Goal: Use online tool/utility: Utilize a website feature to perform a specific function

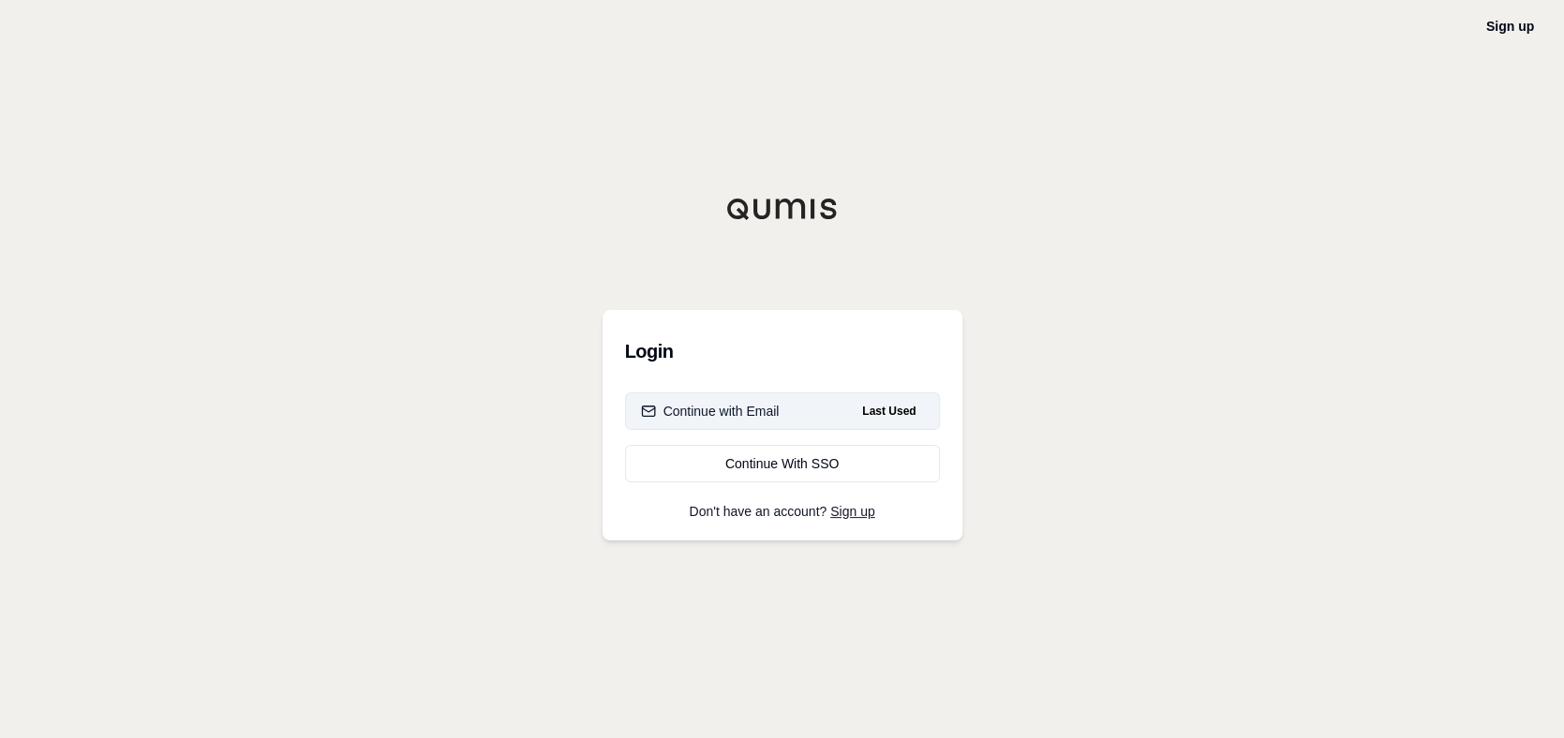
click at [754, 412] on div "Continue with Email" at bounding box center [710, 411] width 139 height 19
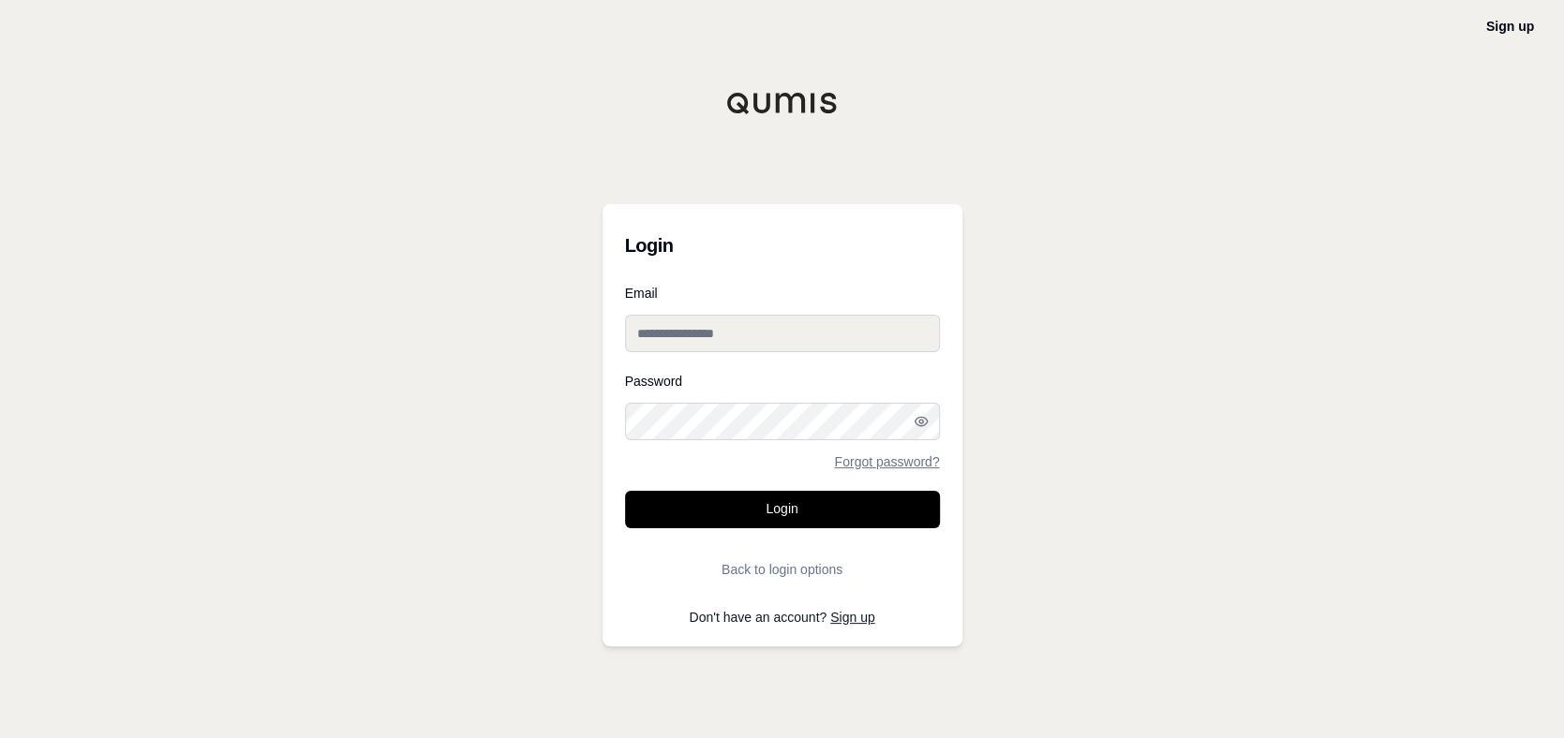
type input "**********"
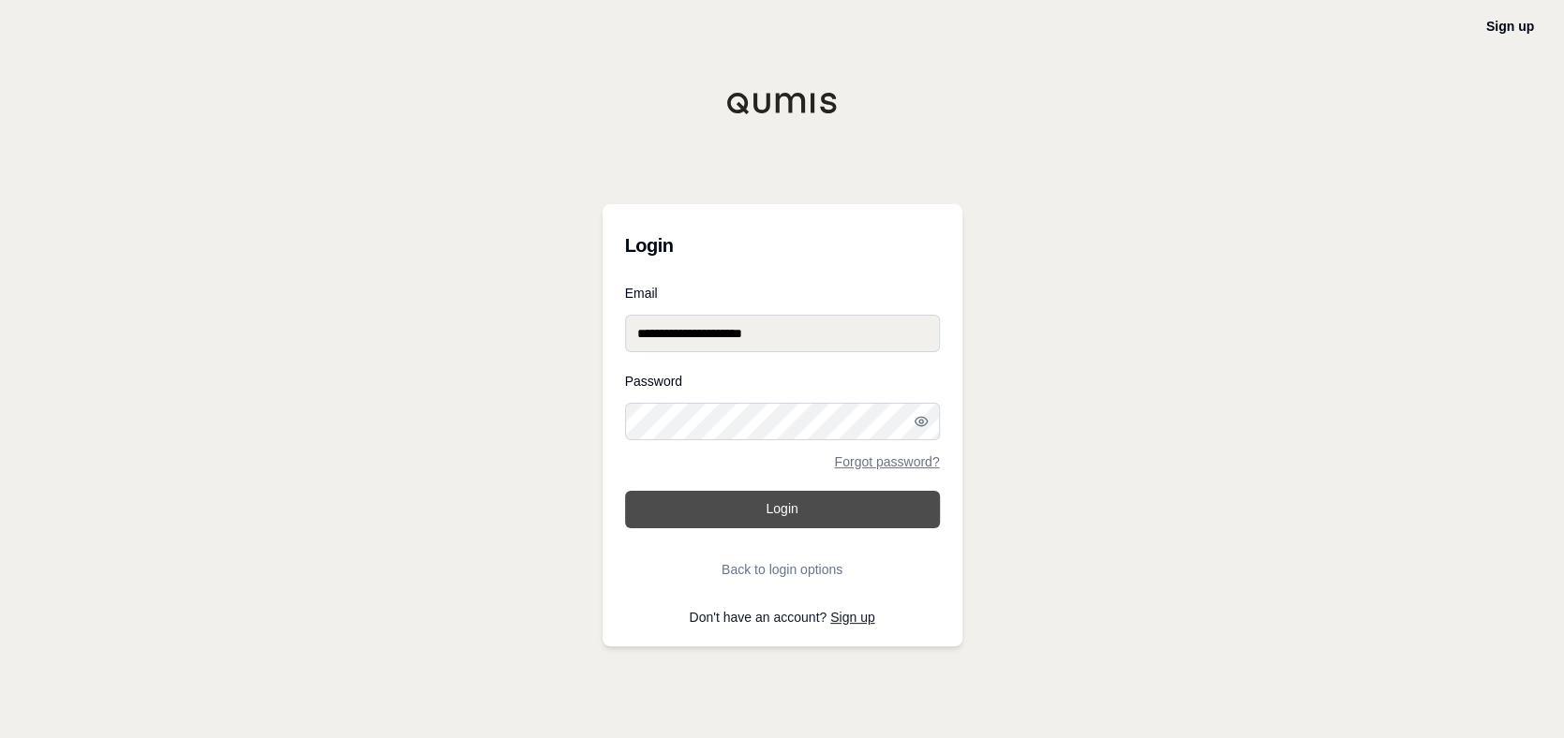
click at [767, 503] on button "Login" at bounding box center [782, 509] width 315 height 37
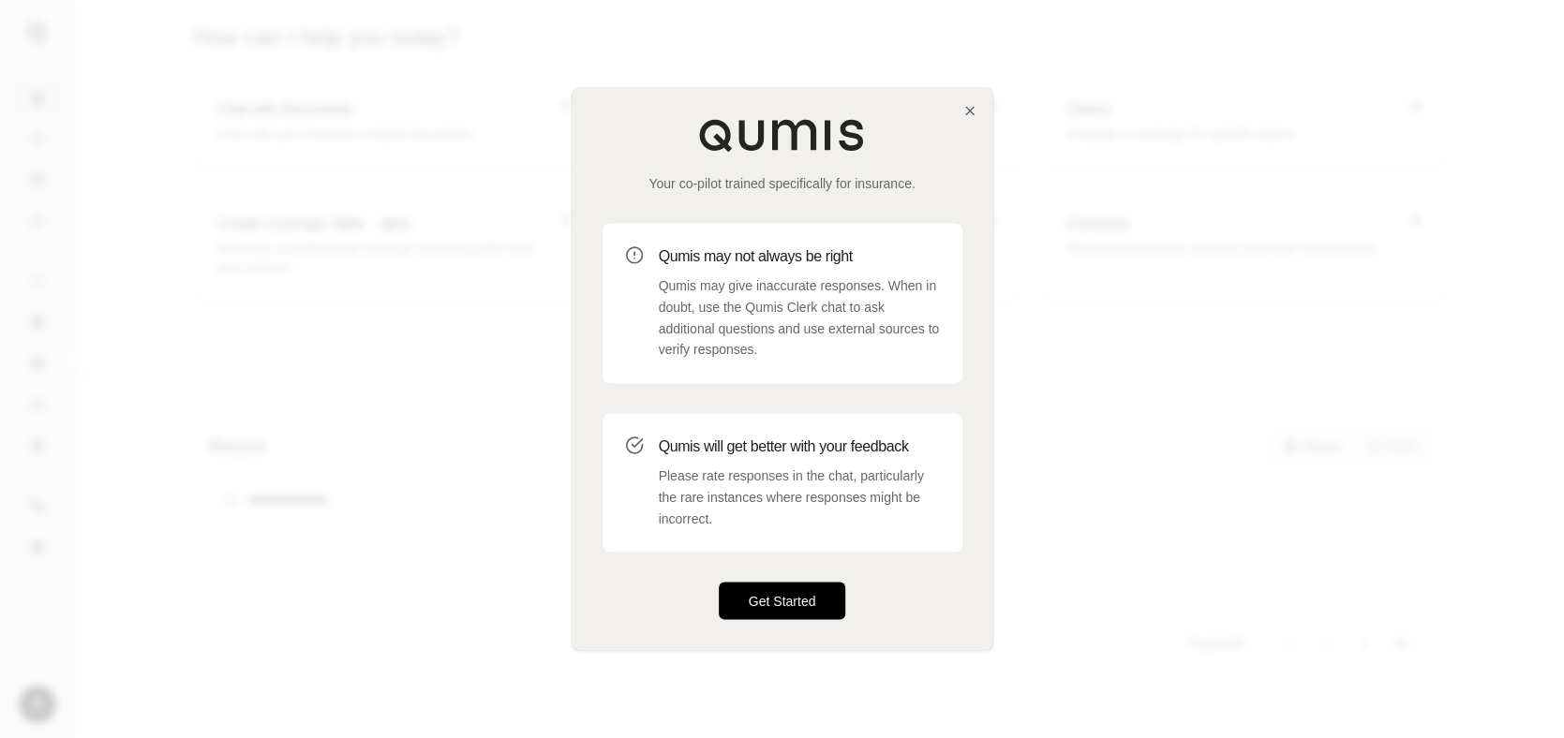
click at [776, 600] on button "Get Started" at bounding box center [782, 601] width 127 height 37
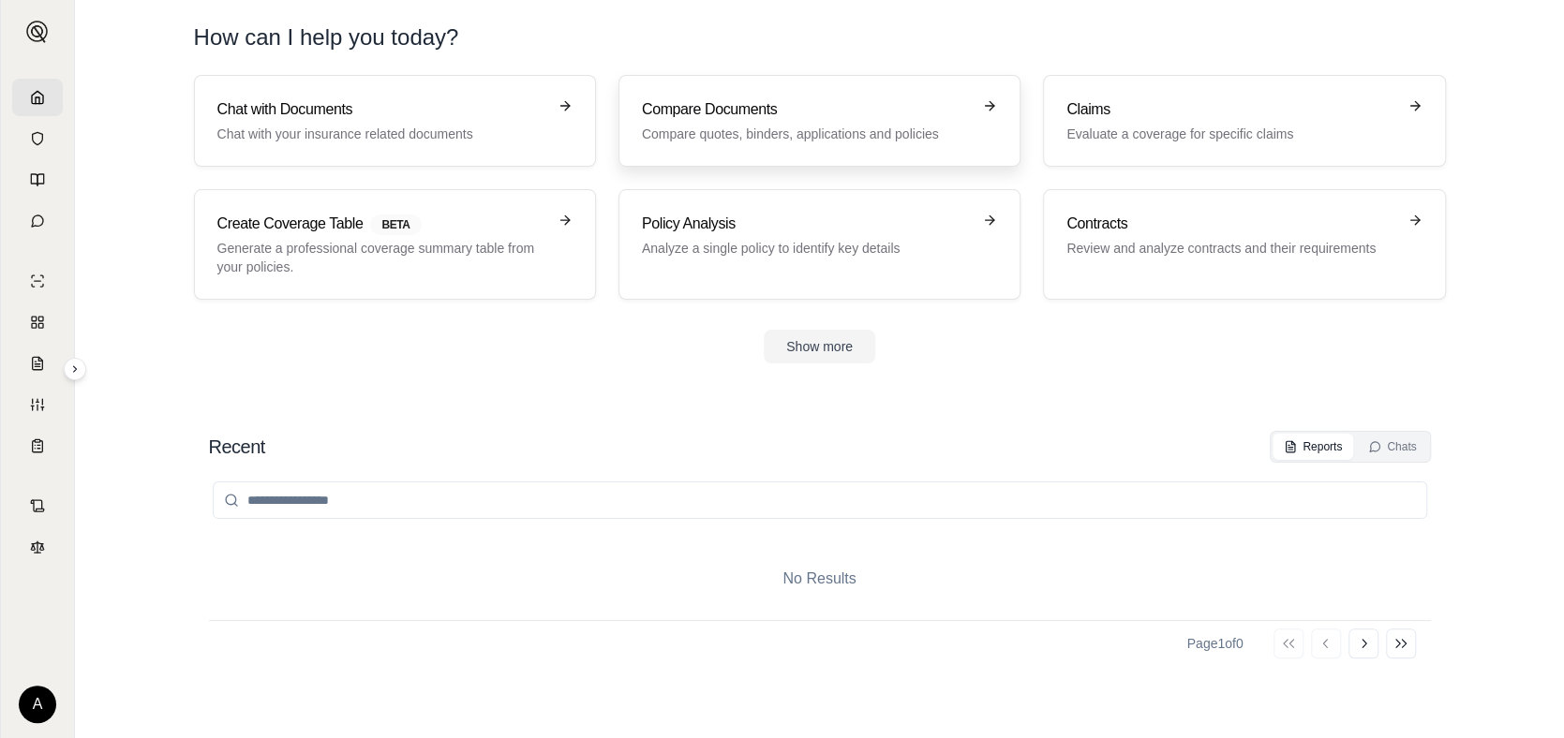
click at [906, 115] on h3 "Compare Documents" at bounding box center [806, 109] width 329 height 22
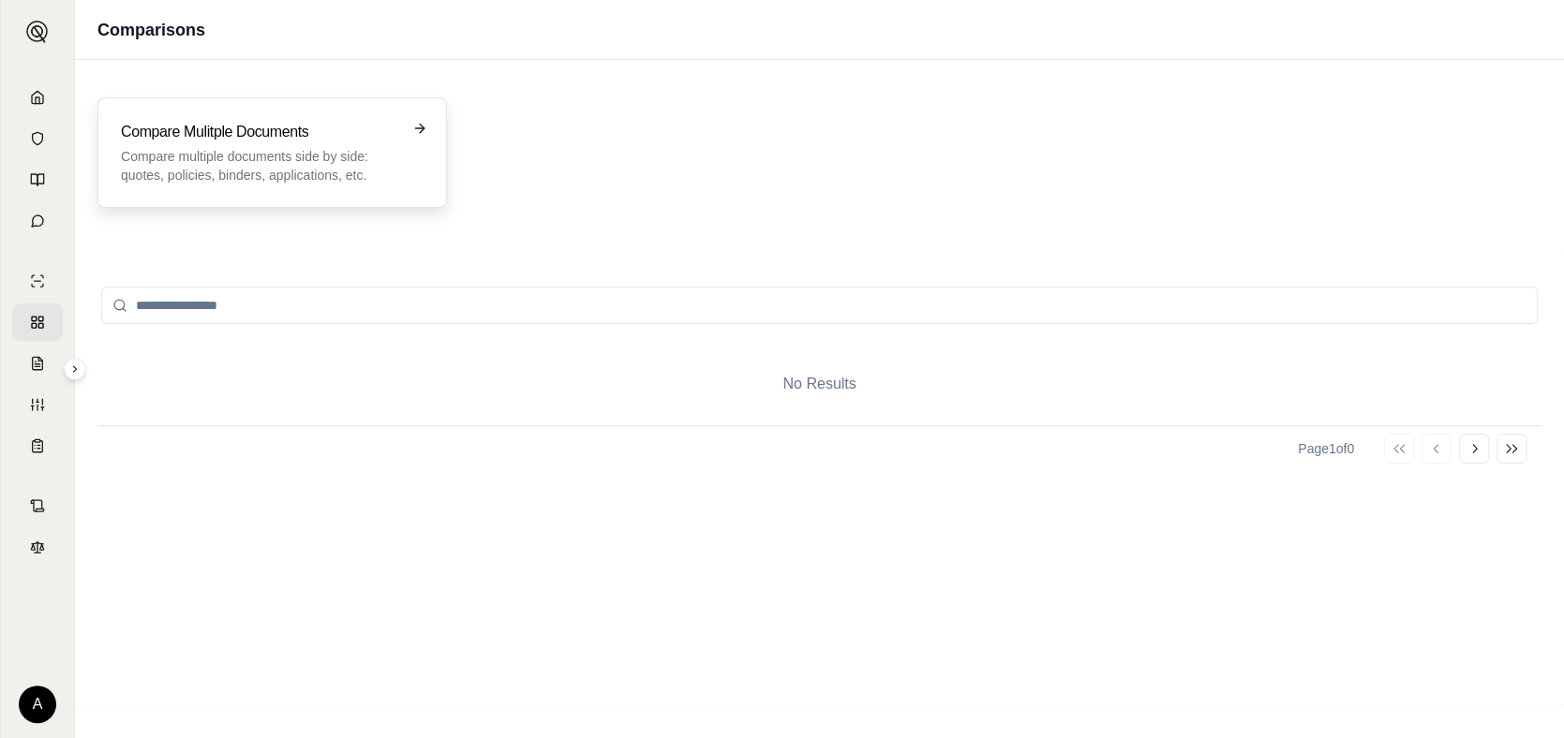
click at [329, 152] on p "Compare multiple documents side by side: quotes, policies, binders, application…" at bounding box center [259, 165] width 276 height 37
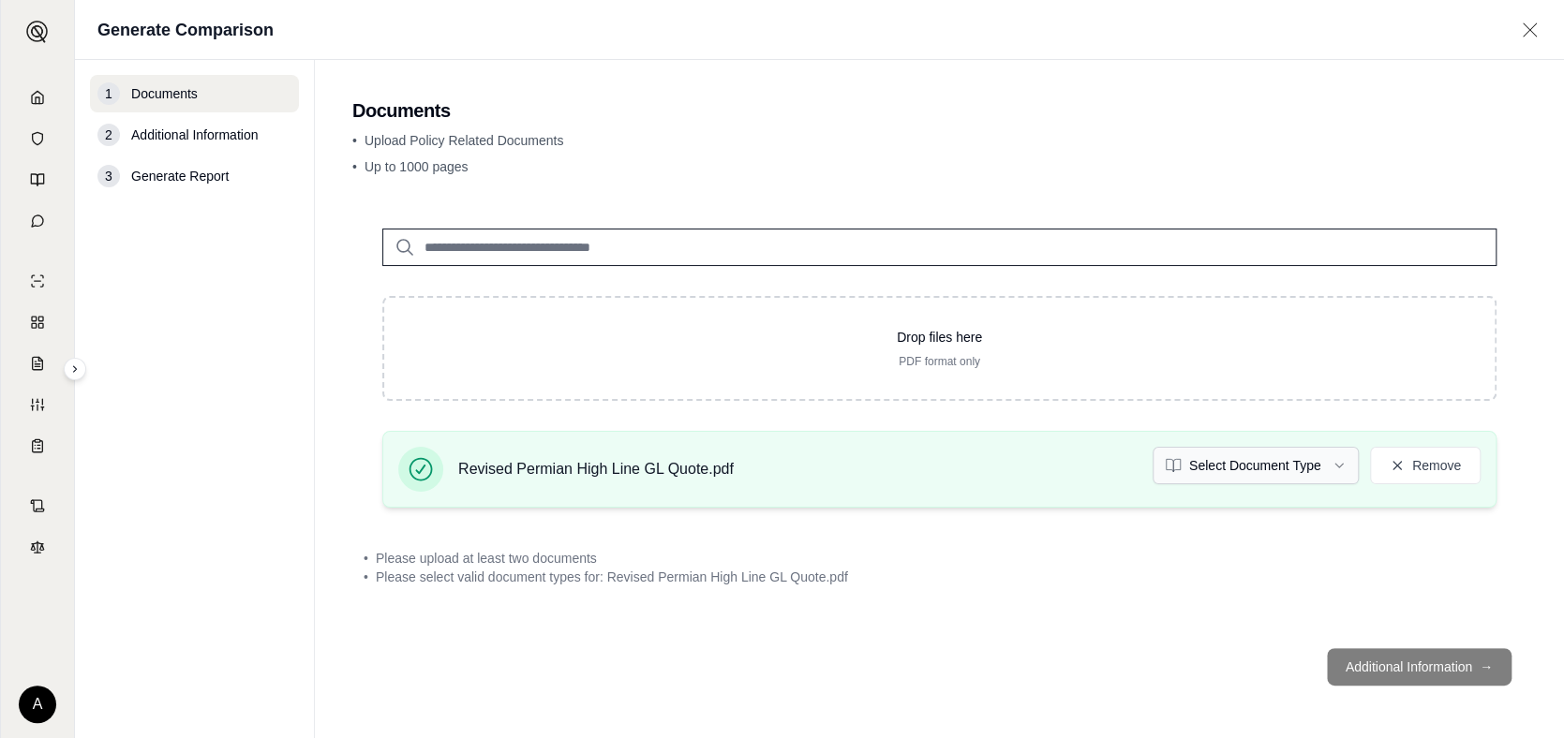
click at [1319, 459] on html "A Generate Comparison 1 Documents 2 Additional Information 3 Generate Report Do…" at bounding box center [782, 369] width 1564 height 738
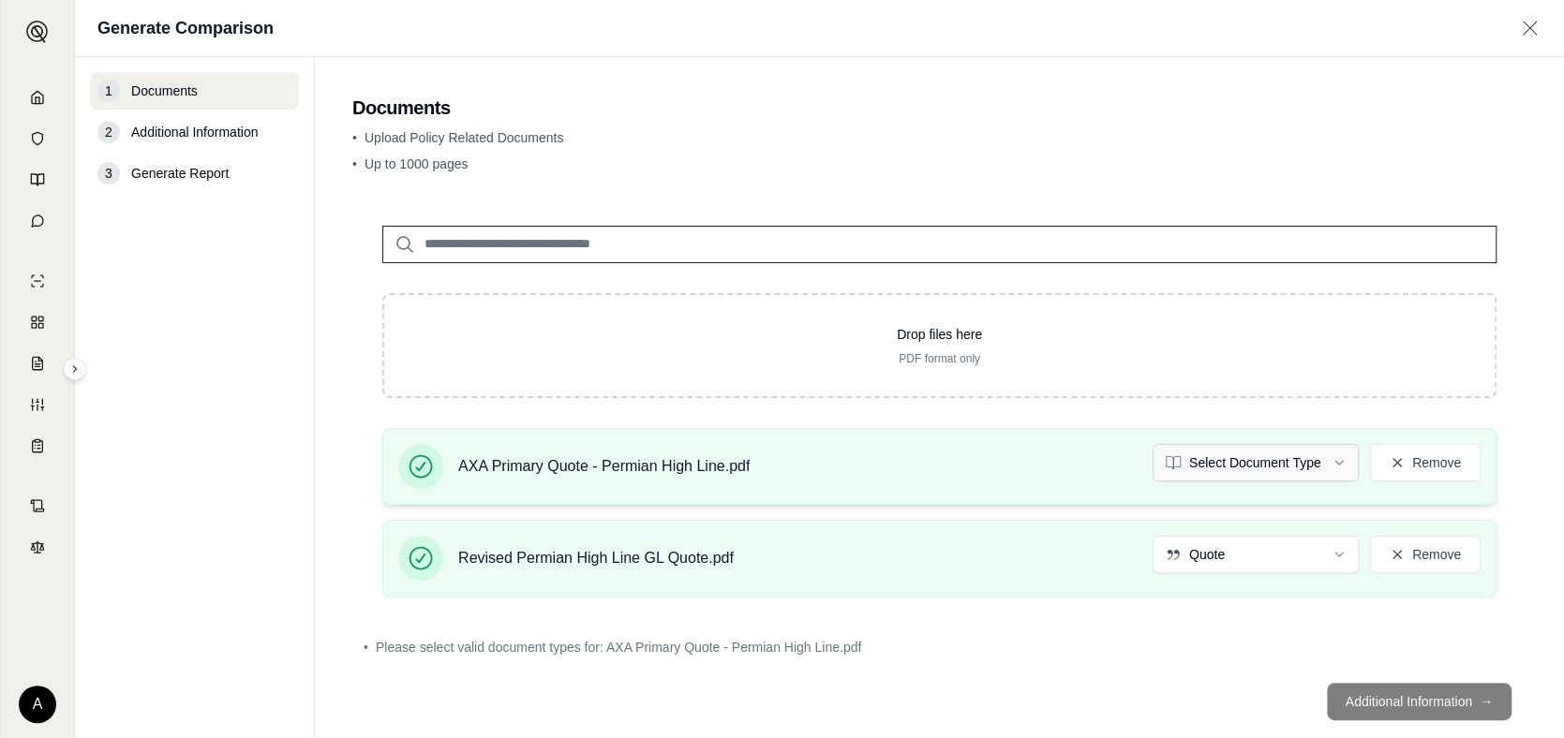
click at [1328, 455] on html "A Generate Comparison 1 Documents 2 Additional Information 3 Generate Report Do…" at bounding box center [782, 369] width 1564 height 738
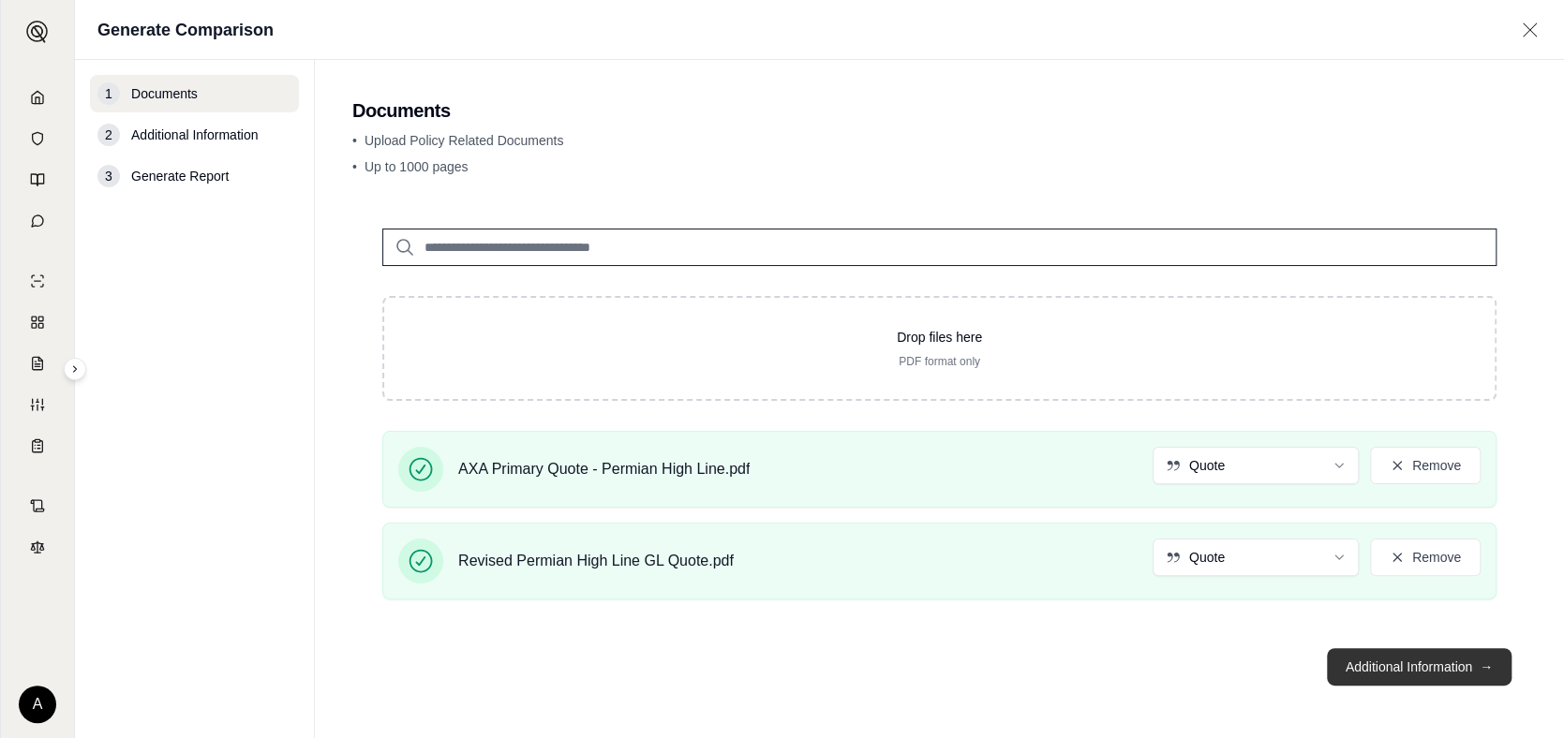
click at [1395, 666] on button "Additional Information →" at bounding box center [1419, 667] width 185 height 37
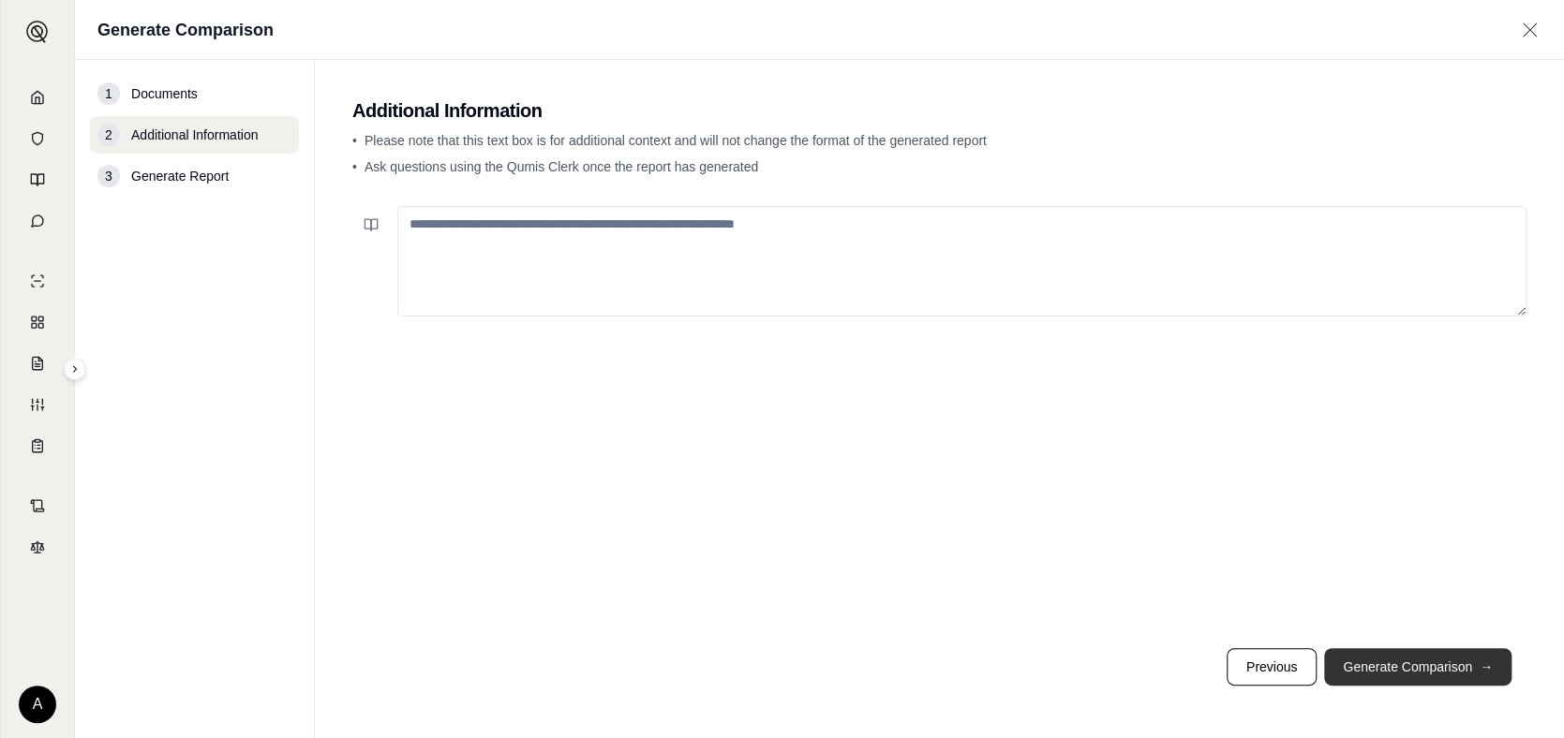
click at [1379, 663] on button "Generate Comparison →" at bounding box center [1417, 667] width 187 height 37
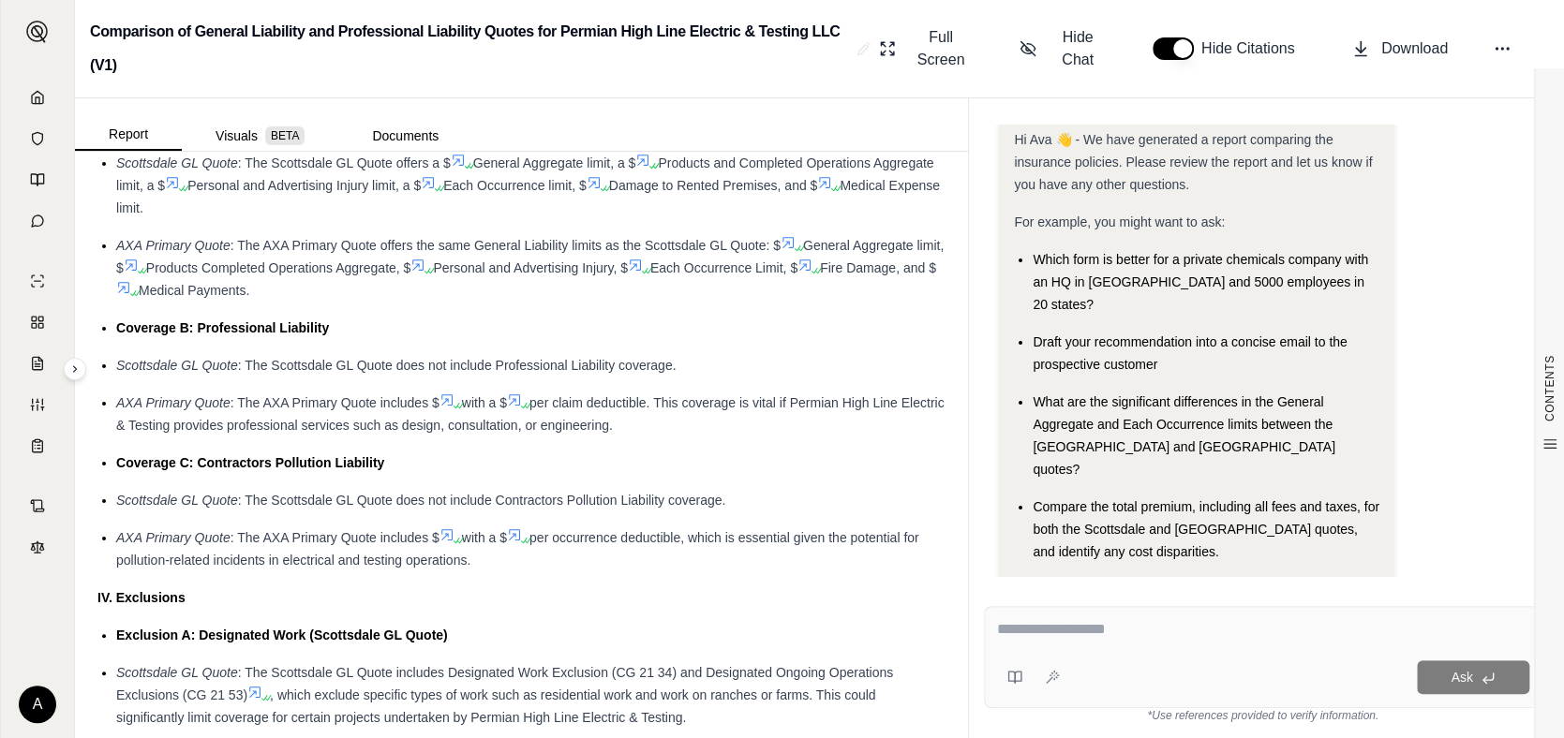
scroll to position [1828, 0]
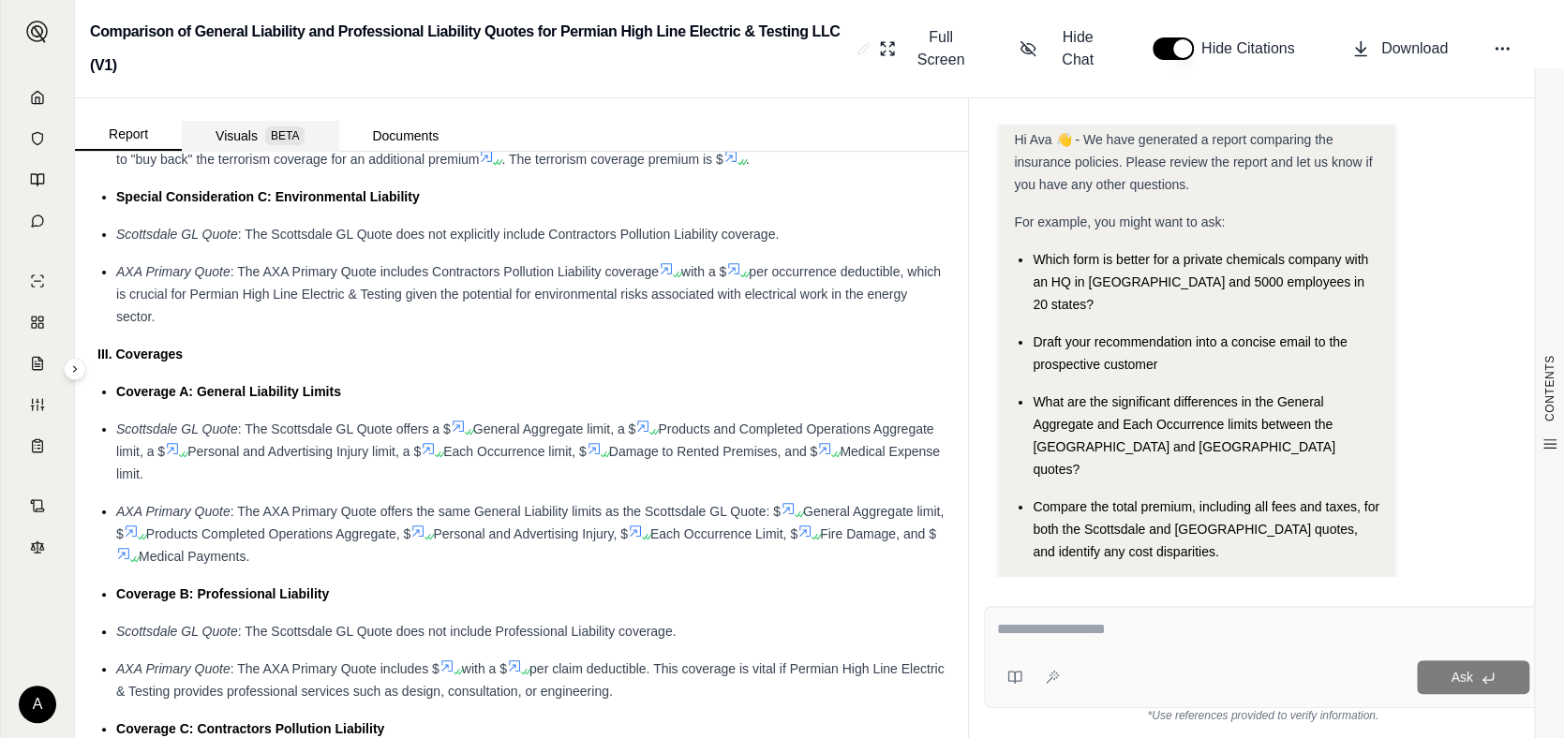
click at [231, 140] on button "Visuals BETA" at bounding box center [260, 136] width 157 height 30
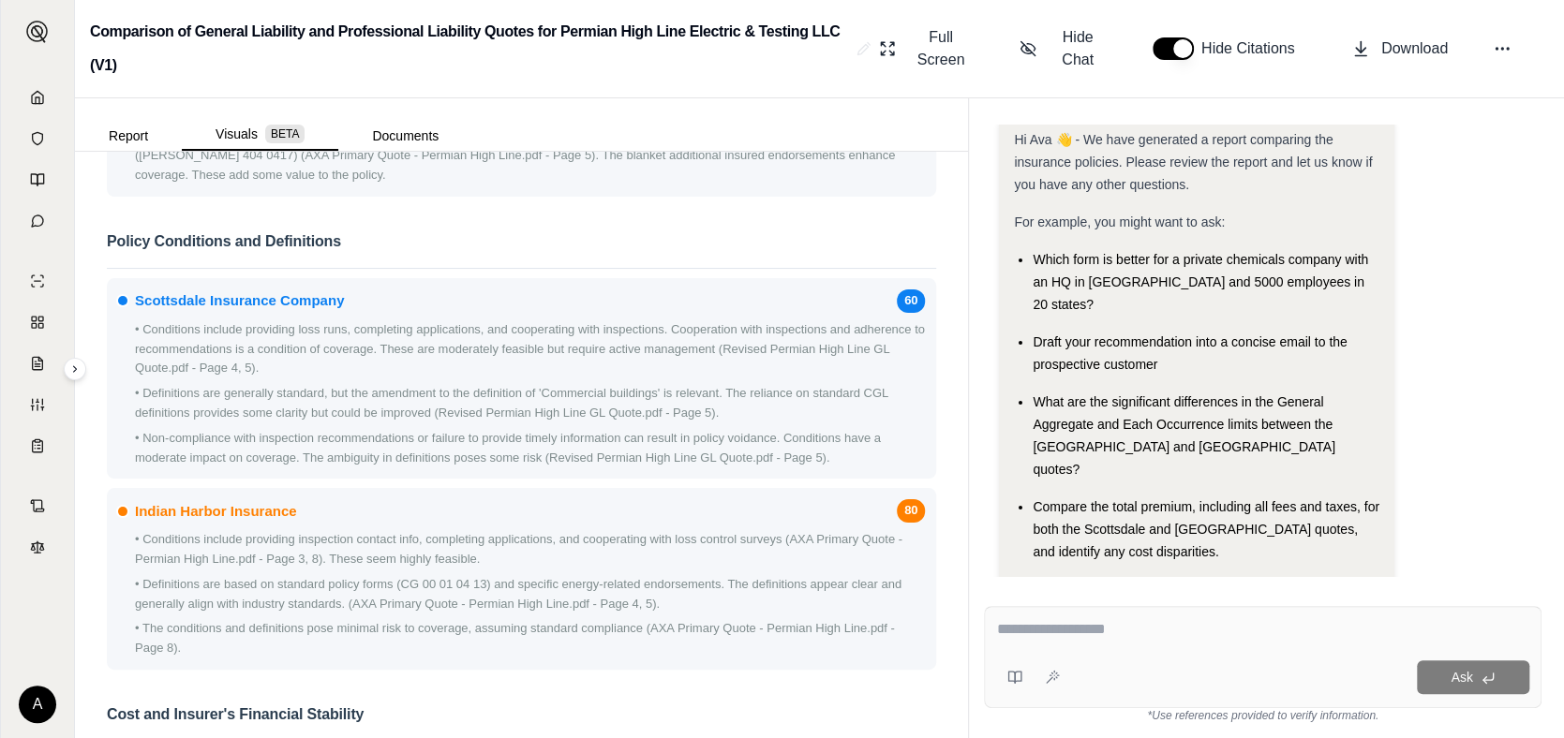
scroll to position [1860, 0]
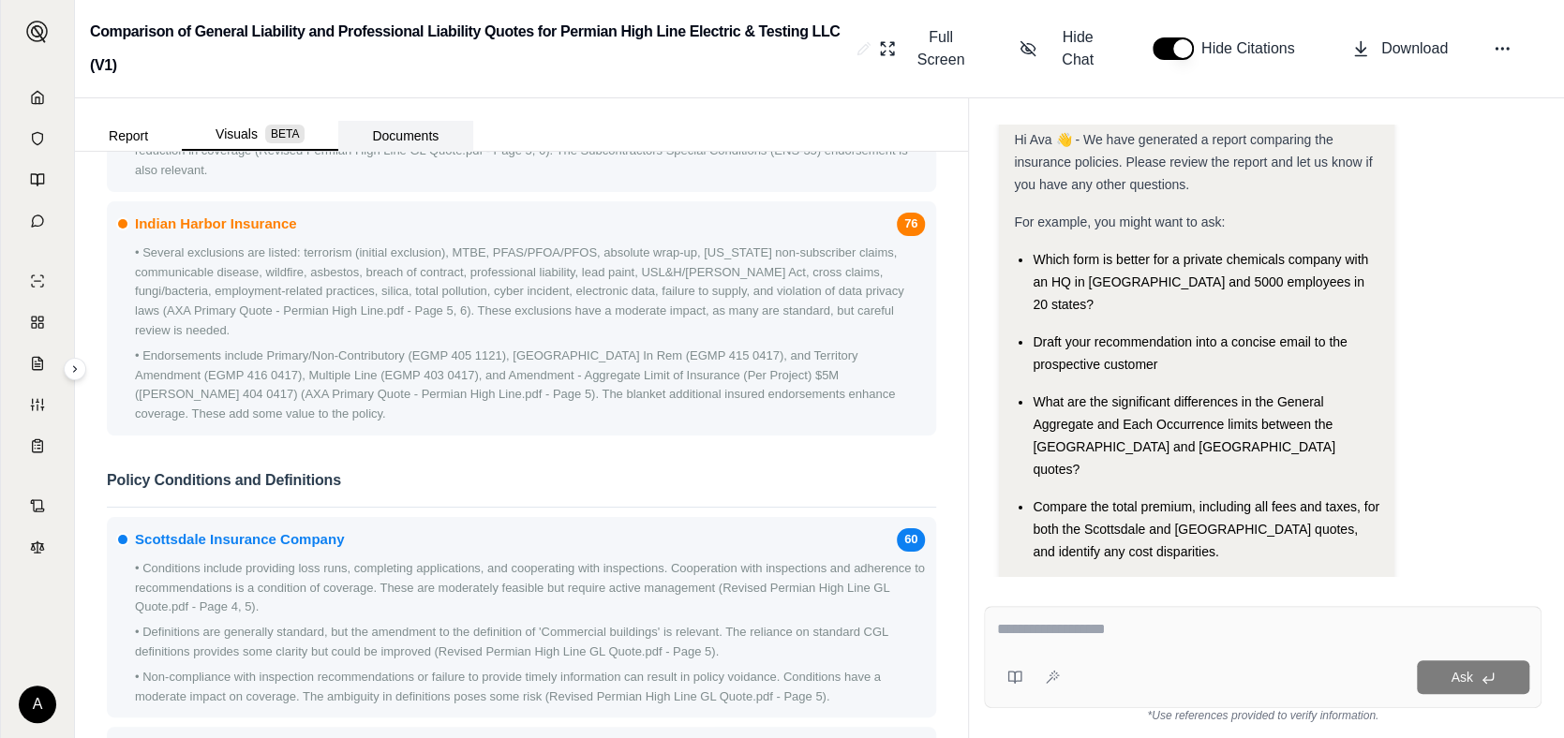
click at [390, 128] on button "Documents" at bounding box center [405, 136] width 134 height 30
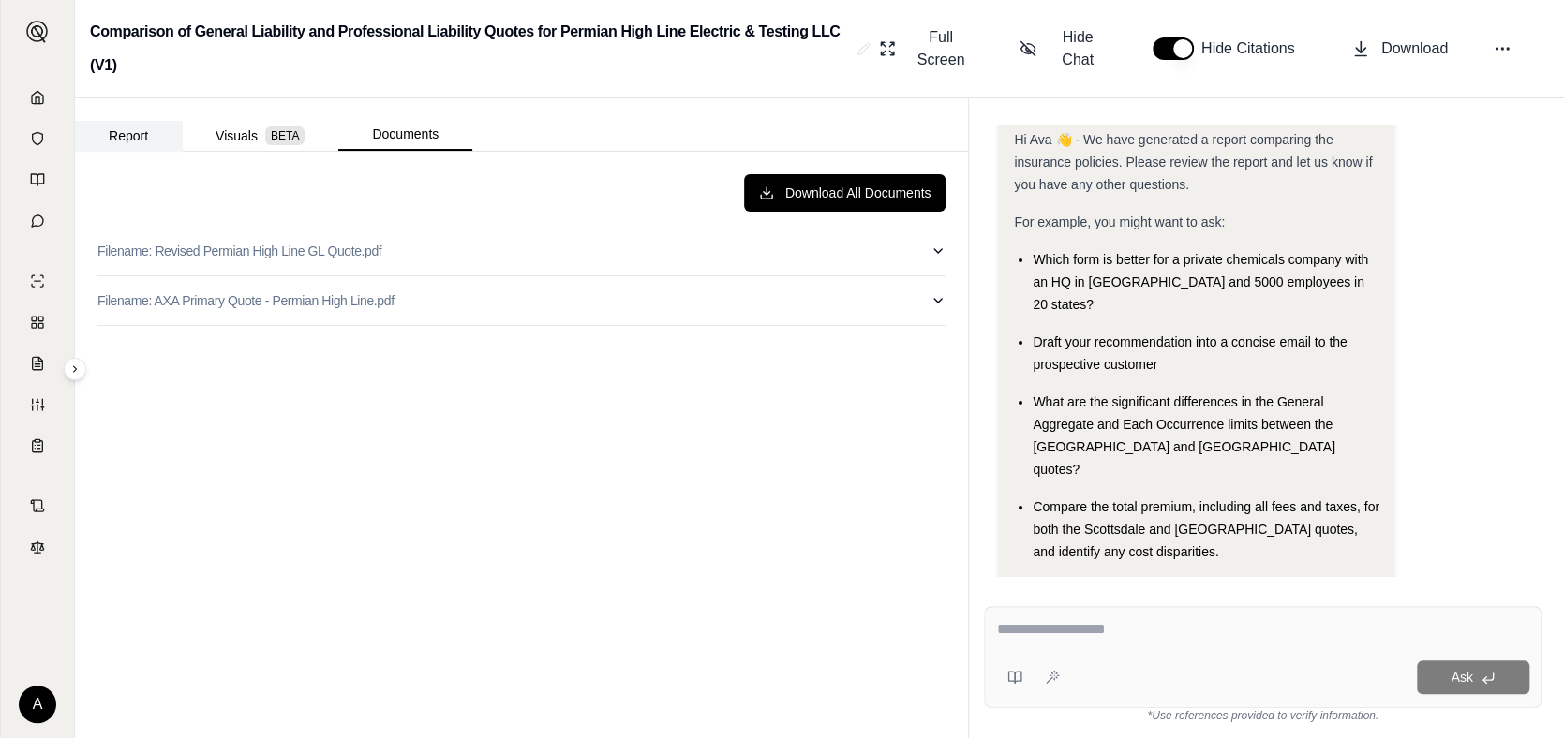
click at [130, 130] on button "Report" at bounding box center [128, 136] width 107 height 30
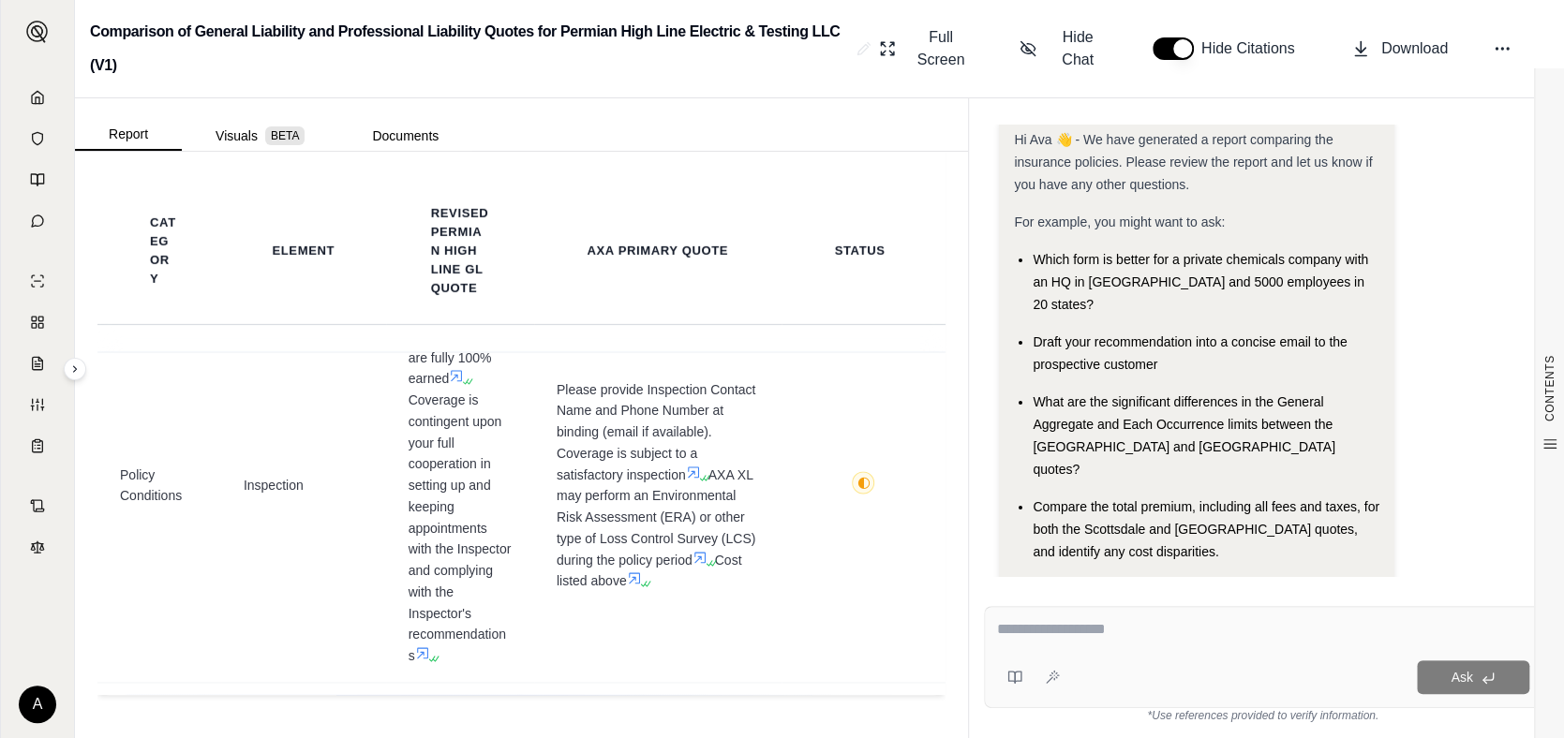
scroll to position [1009, 0]
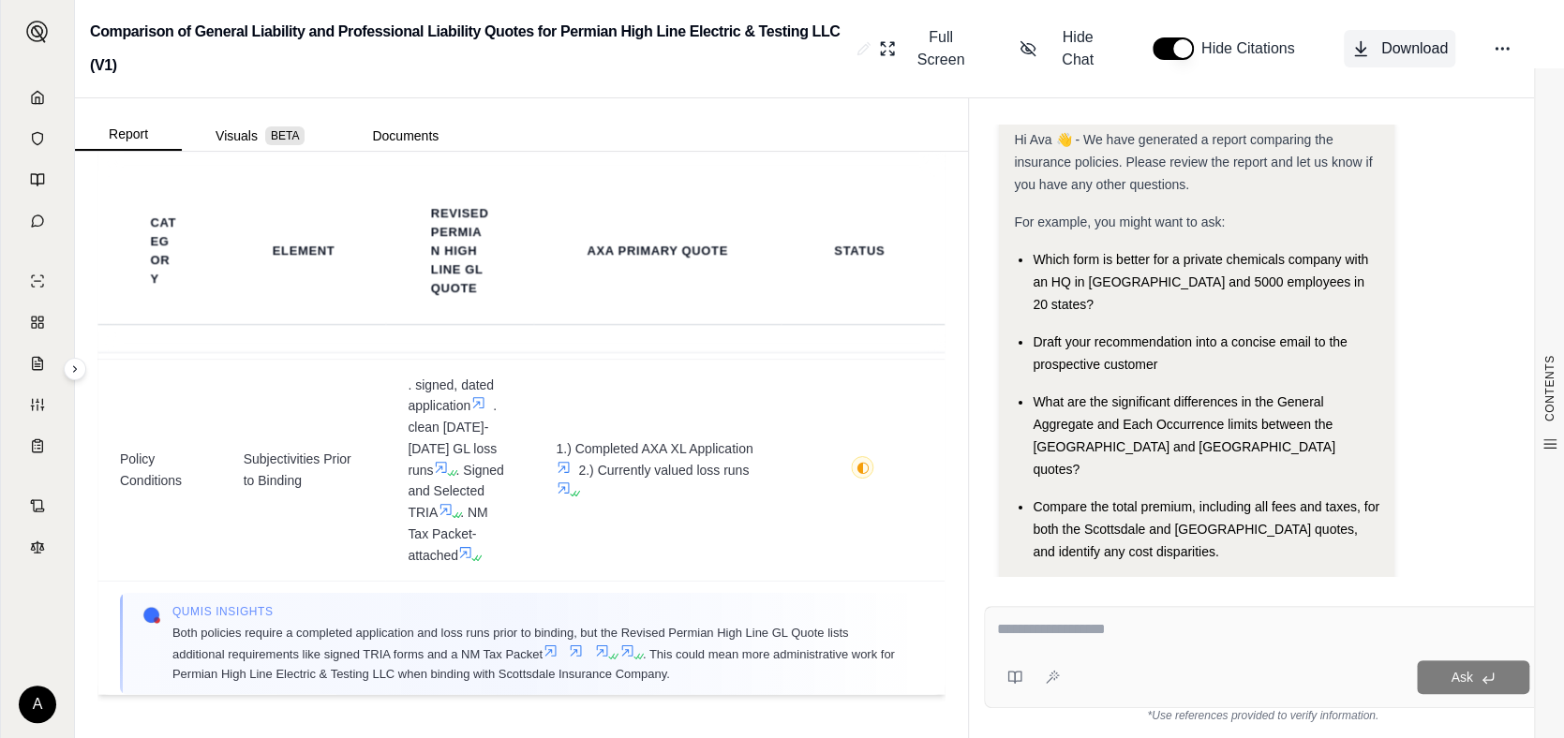
click at [1414, 43] on span "Download" at bounding box center [1414, 48] width 67 height 22
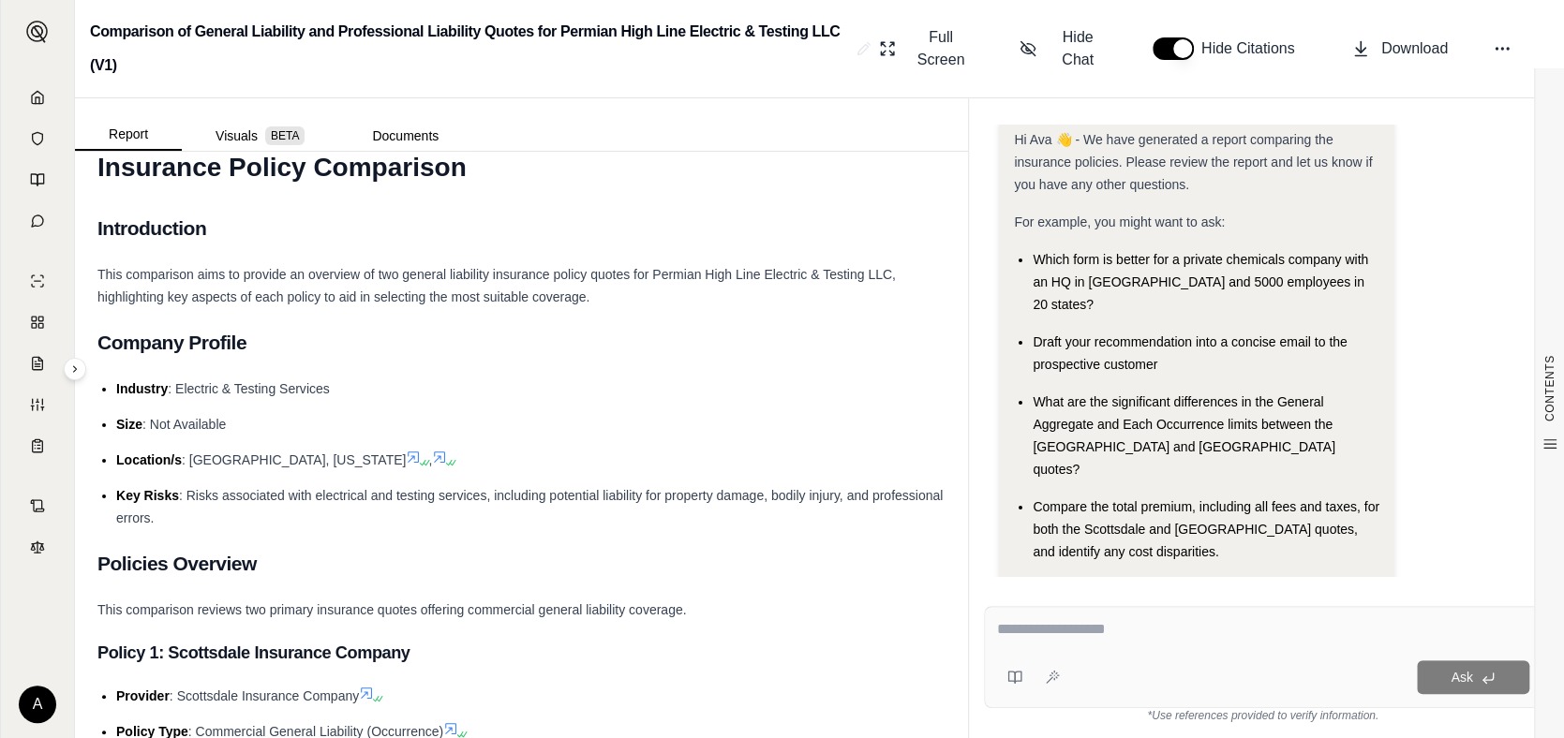
scroll to position [0, 0]
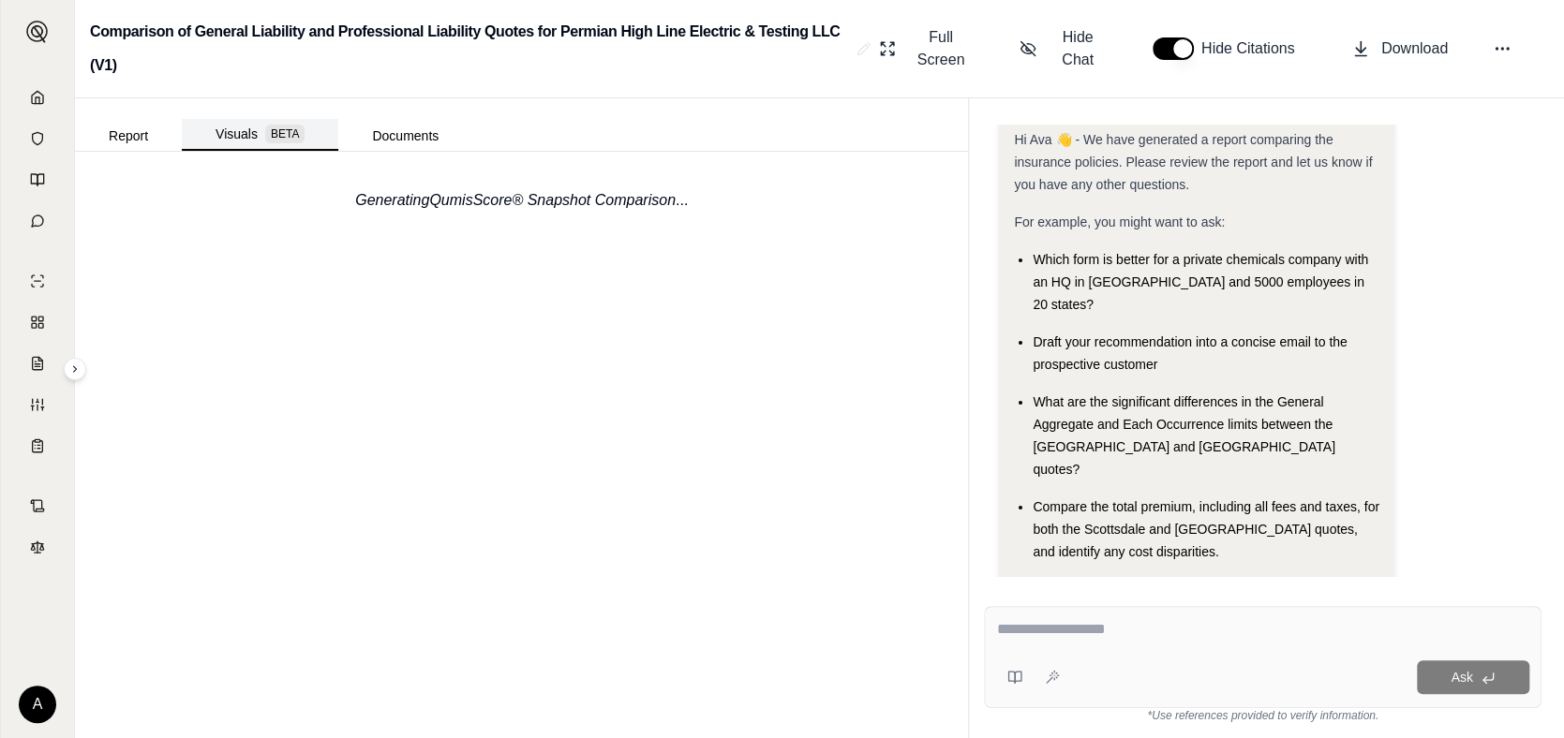
click at [240, 132] on button "Visuals BETA" at bounding box center [260, 135] width 157 height 32
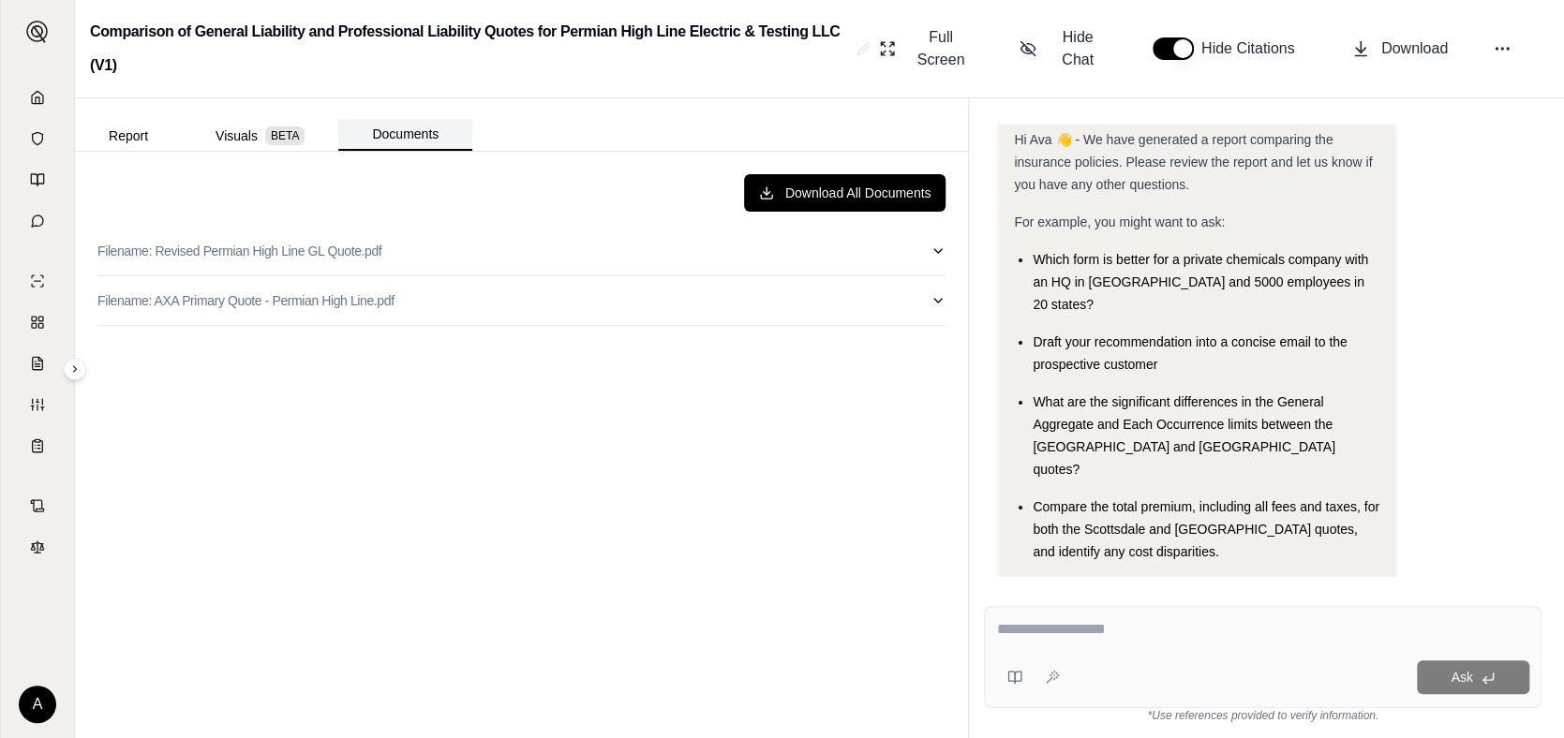
click at [396, 133] on button "Documents" at bounding box center [405, 135] width 134 height 32
click at [127, 133] on button "Report" at bounding box center [128, 136] width 107 height 30
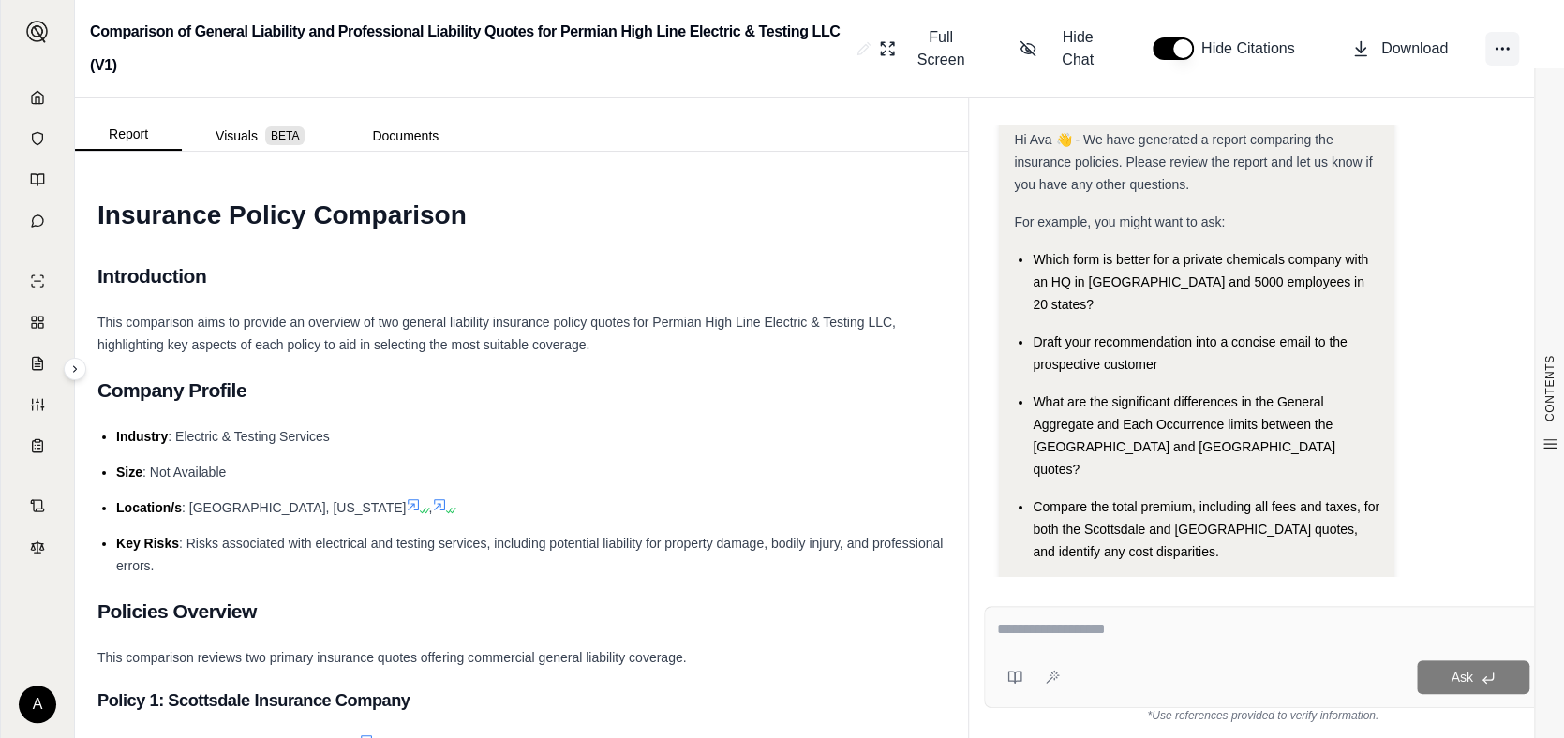
click at [1504, 45] on icon at bounding box center [1502, 48] width 19 height 19
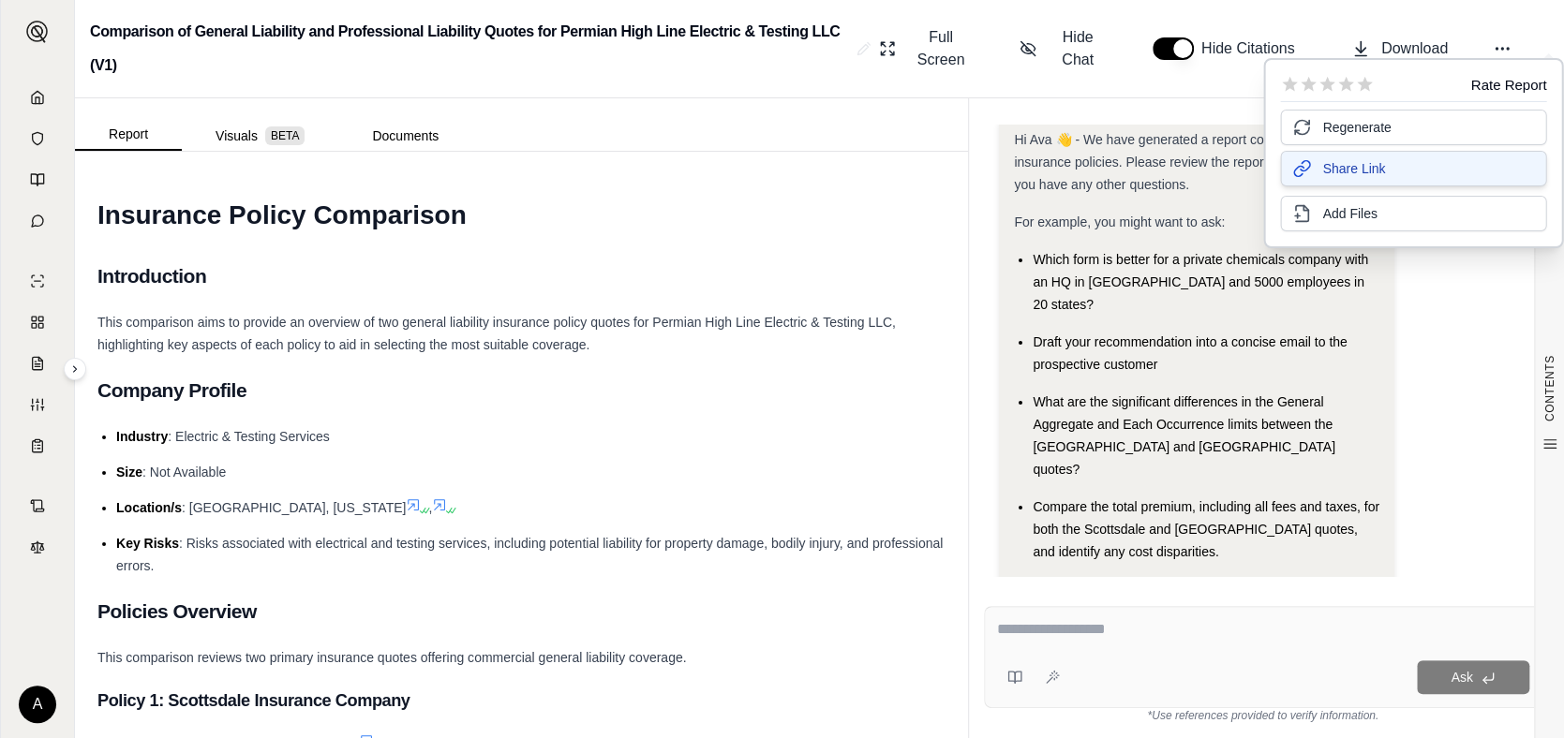
click at [1364, 169] on span "Share Link" at bounding box center [1353, 168] width 63 height 19
click at [1009, 94] on div "Comparison of General Liability and Professional Liability Quotes for Permian H…" at bounding box center [819, 49] width 1489 height 98
